Goal: Go to known website: Access a specific website the user already knows

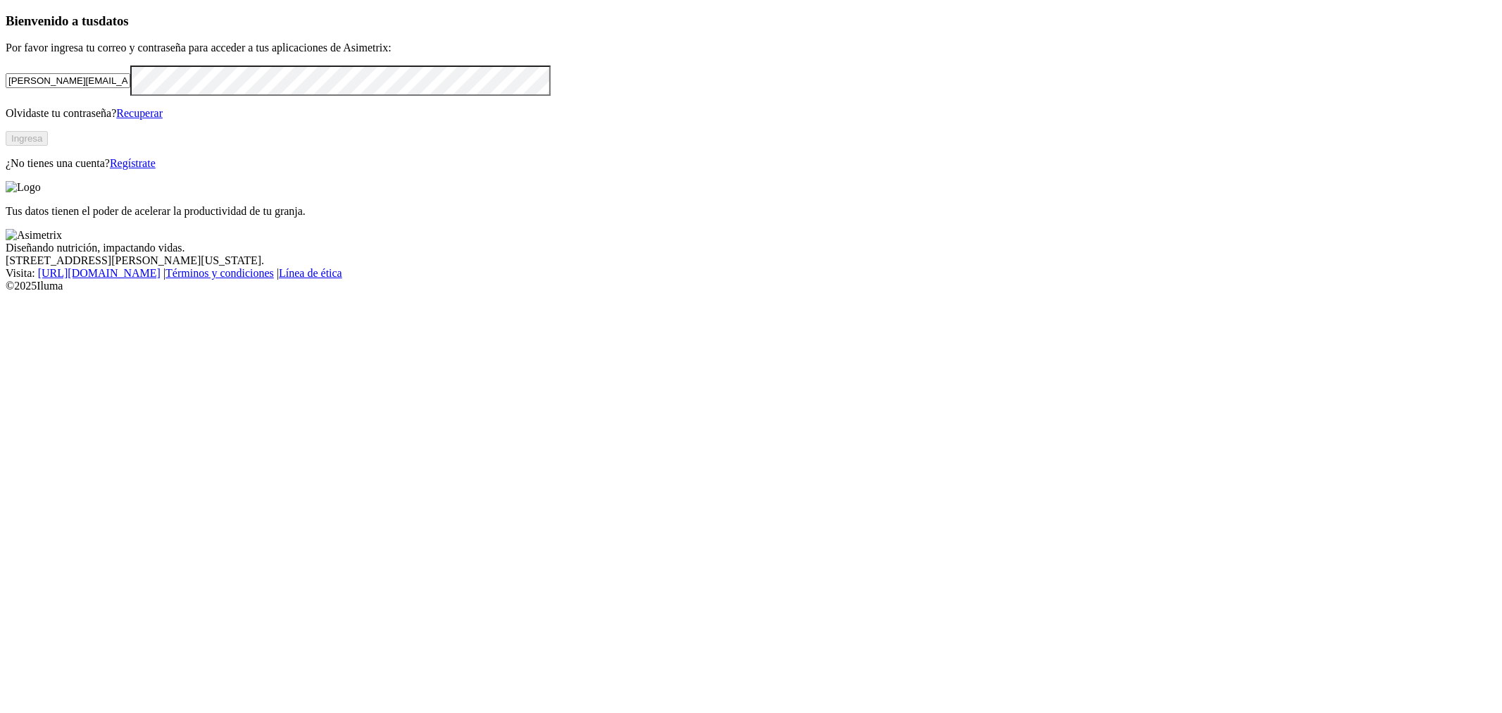
type input "[PERSON_NAME][EMAIL_ADDRESS][PERSON_NAME][DOMAIN_NAME]"
click at [328, 170] on div "Bienvenido a tus datos Por favor ingresa tu correo y contraseña para acceder a …" at bounding box center [751, 91] width 1490 height 156
click at [48, 146] on button "Ingresa" at bounding box center [27, 138] width 42 height 15
